Goal: Transaction & Acquisition: Purchase product/service

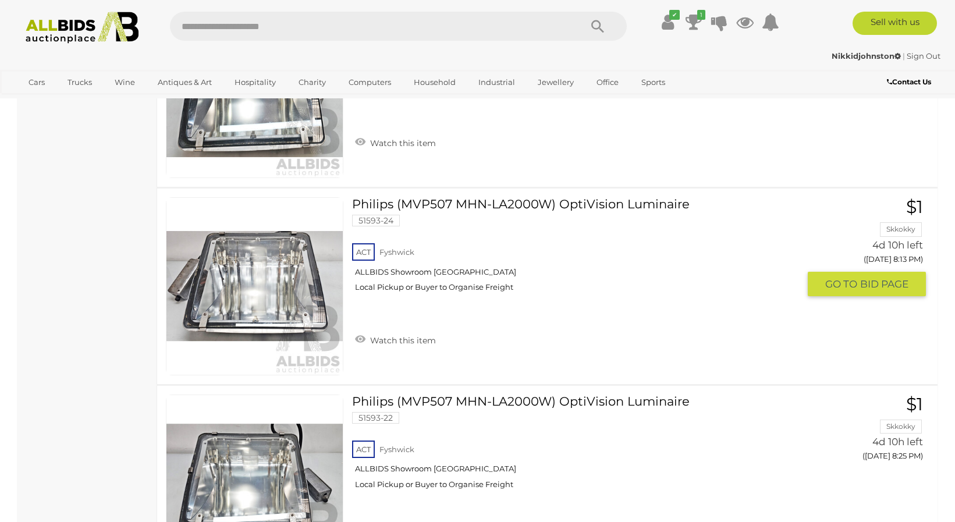
scroll to position [9606, 0]
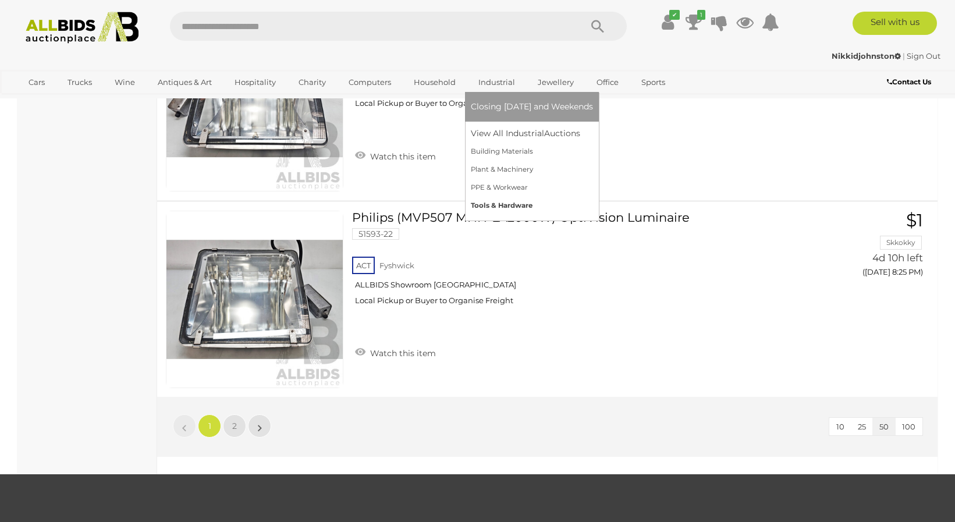
click at [520, 204] on link "Tools & Hardware" at bounding box center [532, 206] width 122 height 18
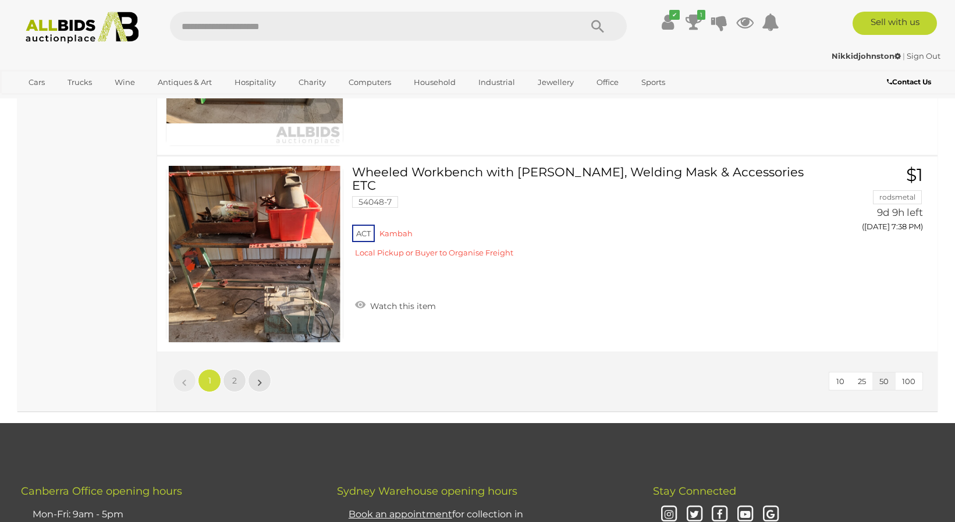
scroll to position [9781, 0]
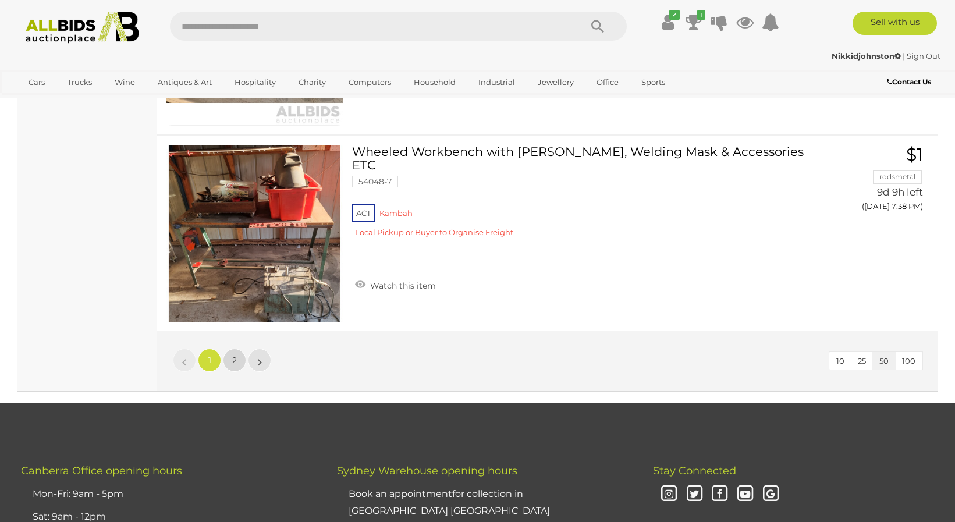
click at [234, 359] on span "2" at bounding box center [234, 360] width 5 height 10
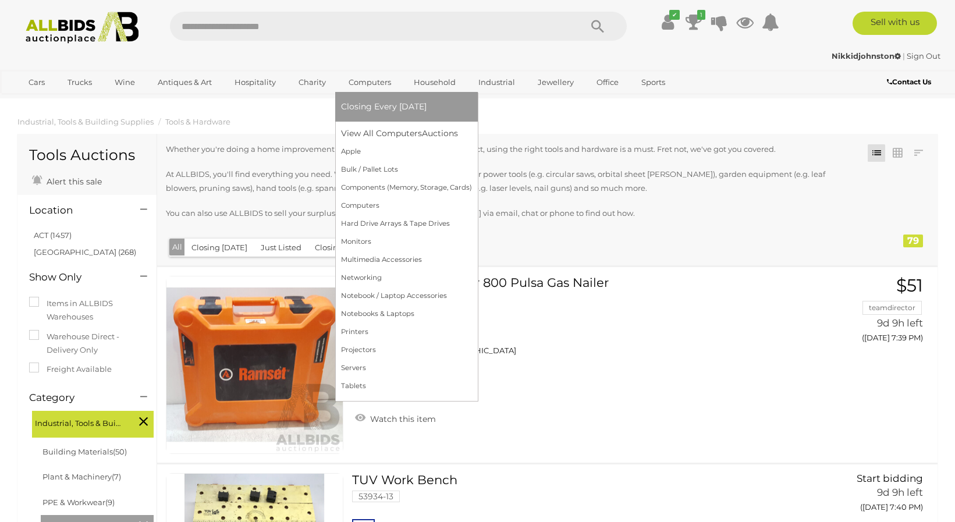
click at [370, 105] on span "Closing Every [DATE]" at bounding box center [384, 106] width 86 height 10
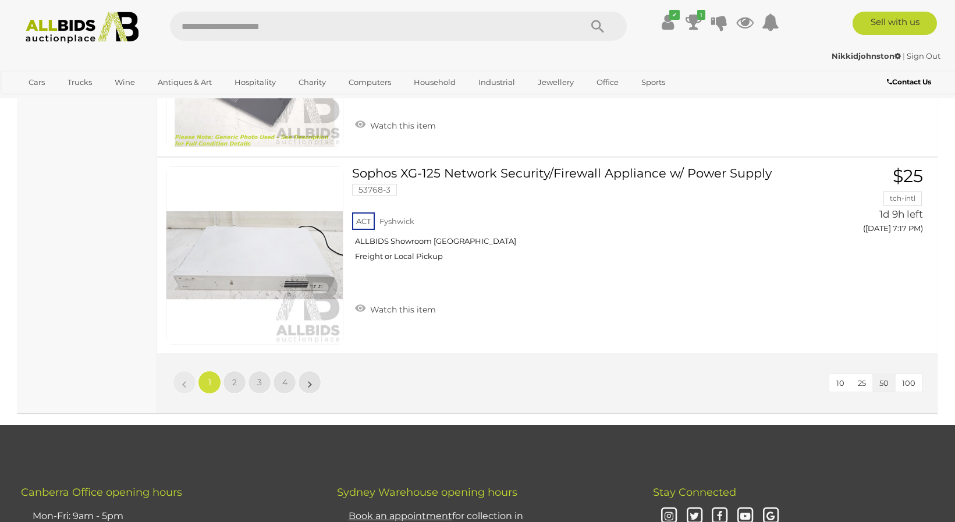
scroll to position [9723, 0]
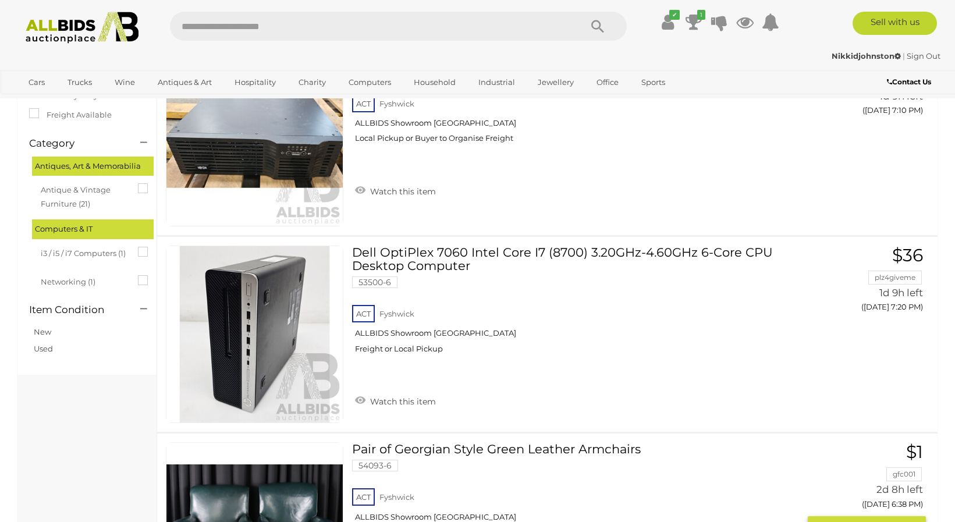
scroll to position [233, 0]
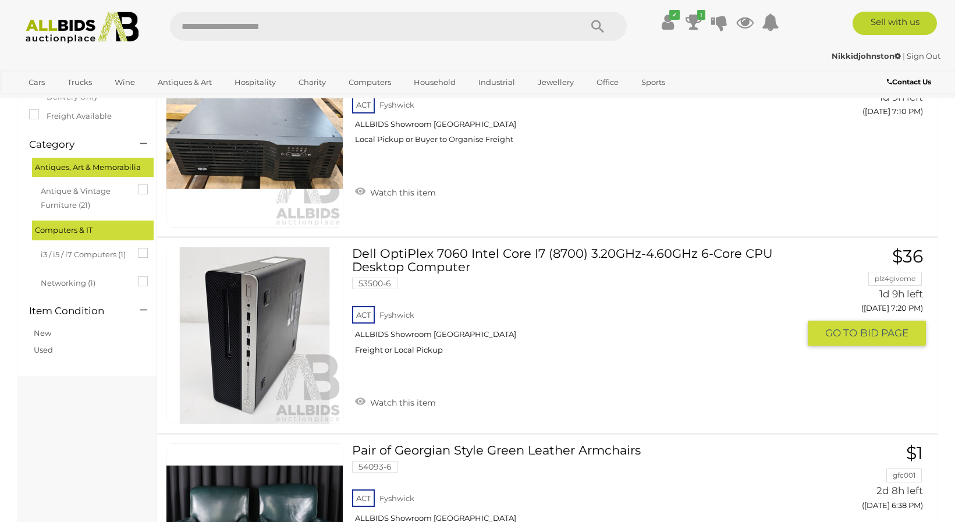
click at [429, 247] on link "Dell OptiPlex 7060 Intel Core I7 (8700) 3.20GHz-4.60GHz 6-Core CPU Desktop Comp…" at bounding box center [580, 305] width 438 height 117
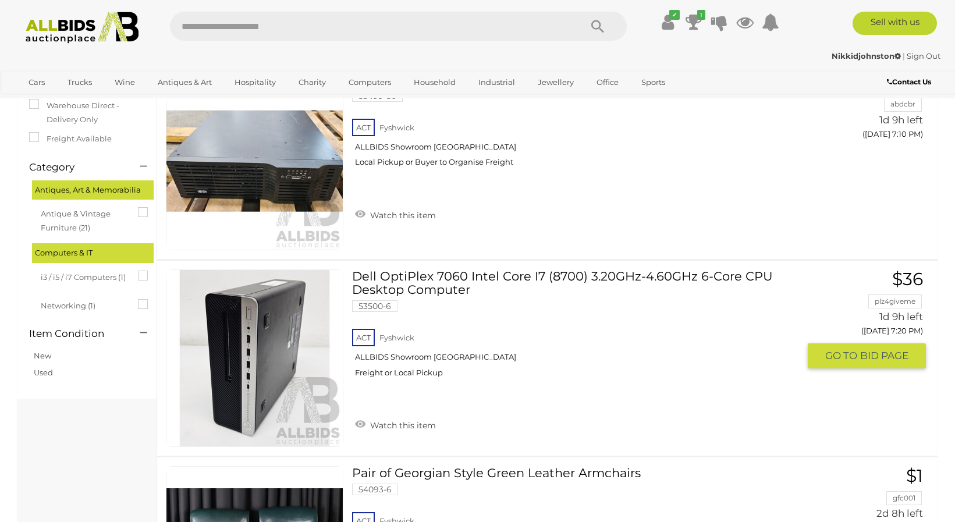
scroll to position [231, 0]
